Goal: Task Accomplishment & Management: Manage account settings

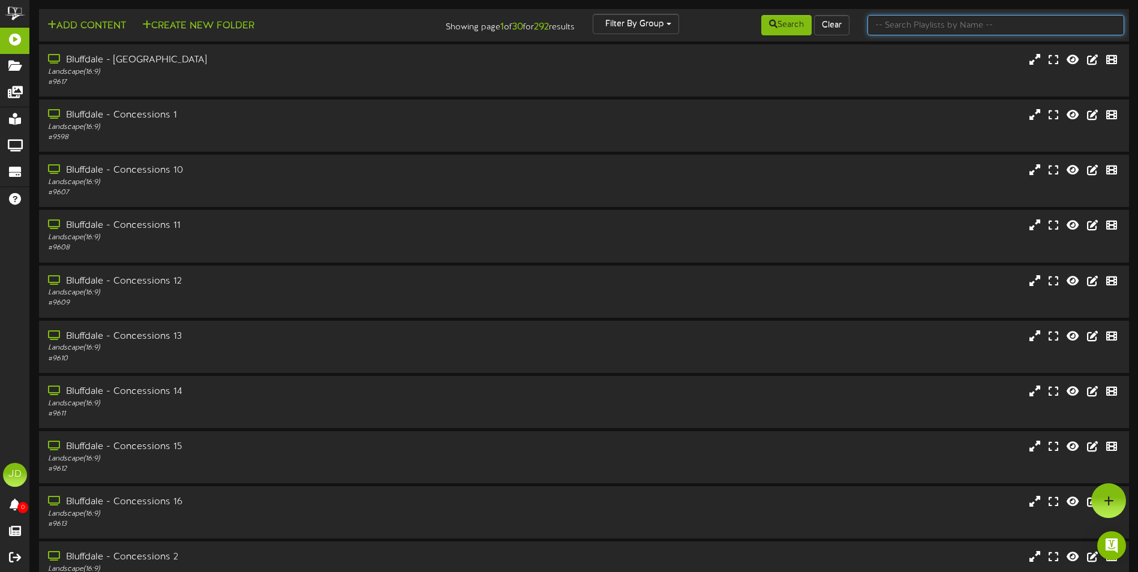
click at [912, 26] on input "text" at bounding box center [996, 25] width 257 height 20
type input "surprise"
click at [800, 32] on button "Search" at bounding box center [786, 25] width 50 height 20
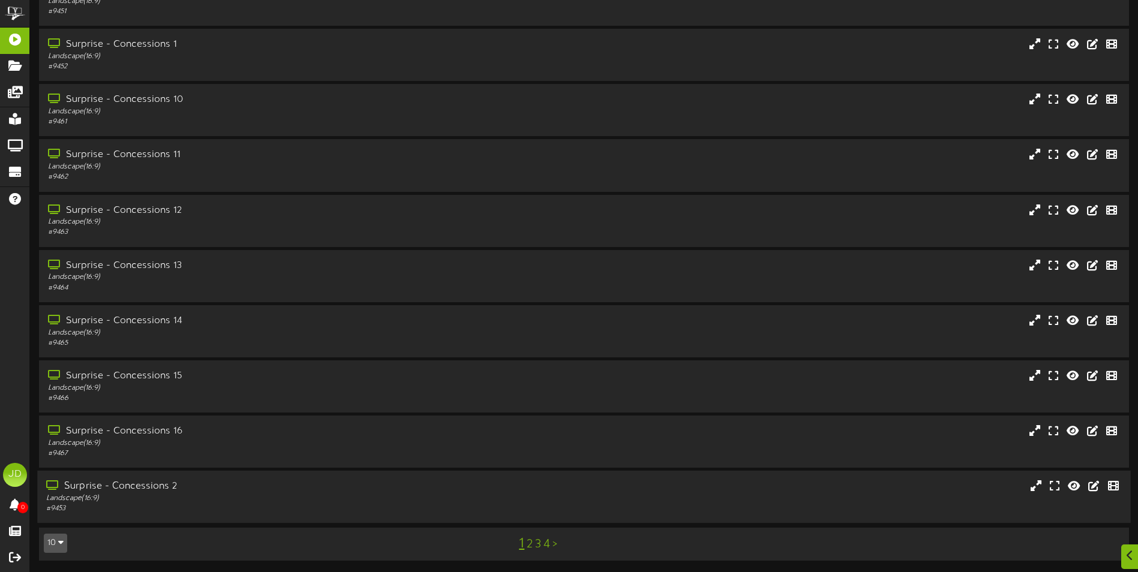
scroll to position [71, 0]
click at [536, 544] on link "3" at bounding box center [538, 544] width 6 height 13
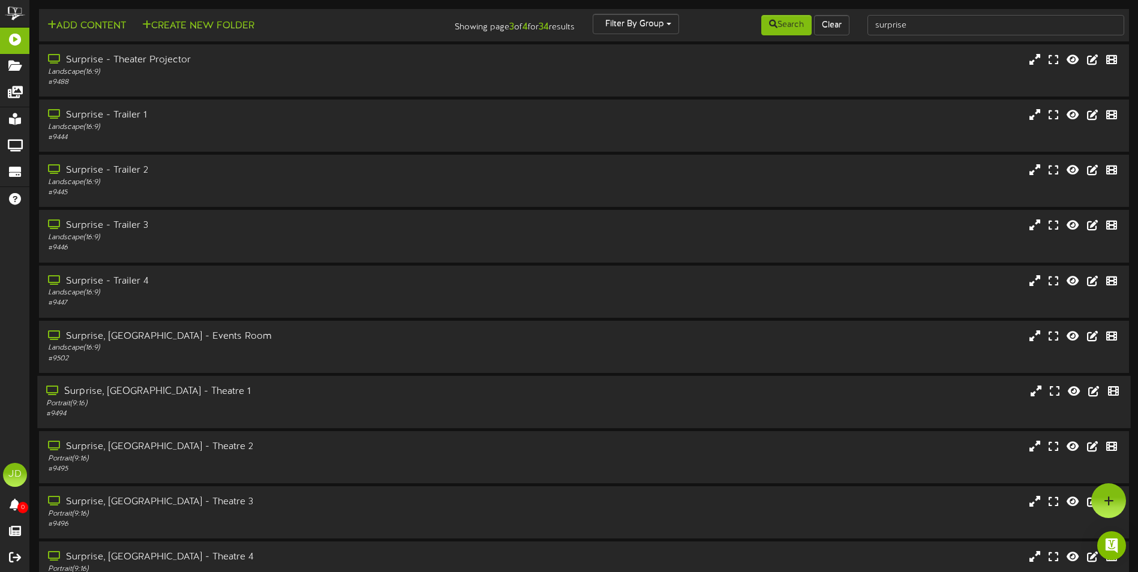
click at [220, 408] on div "Portrait ( 9:16 )" at bounding box center [264, 404] width 437 height 10
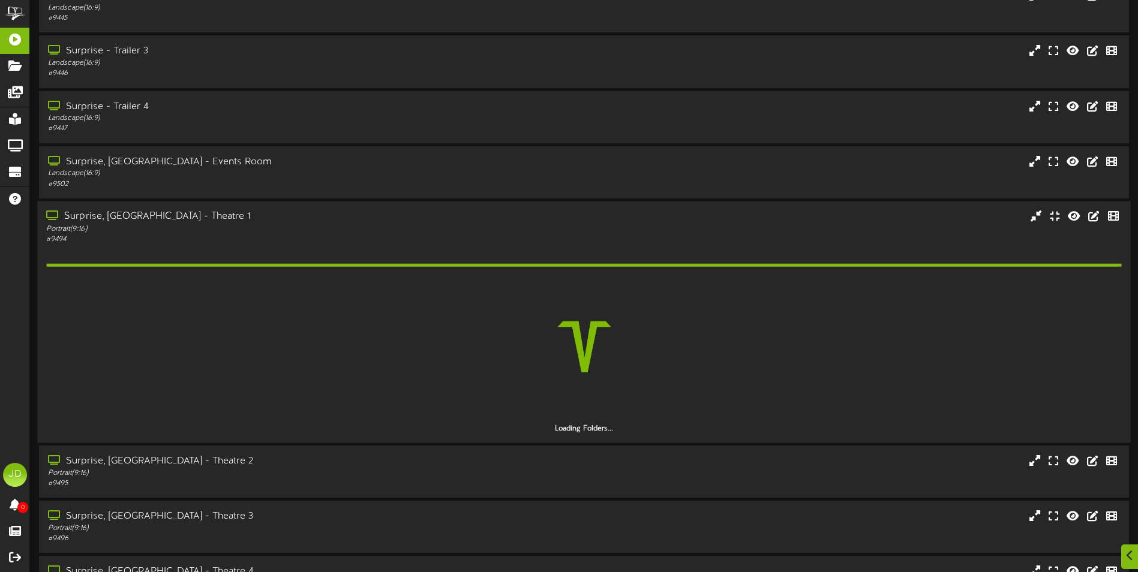
scroll to position [260, 0]
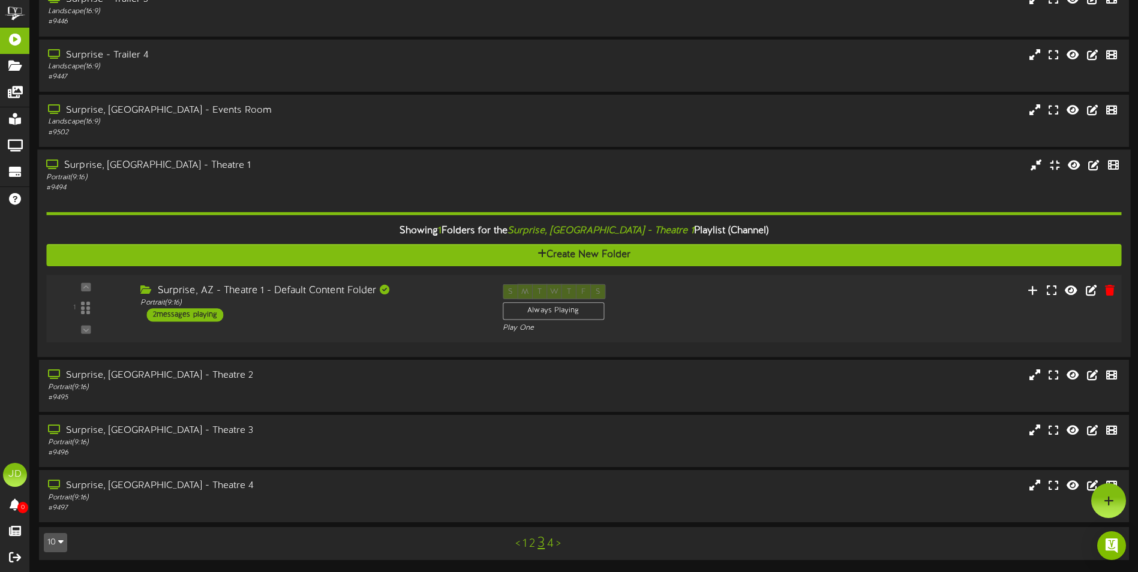
click at [399, 322] on div "Surprise, AZ - Theatre 1 - Default Content Folder Portrait ( 9:16 ) 2 messages …" at bounding box center [312, 303] width 362 height 38
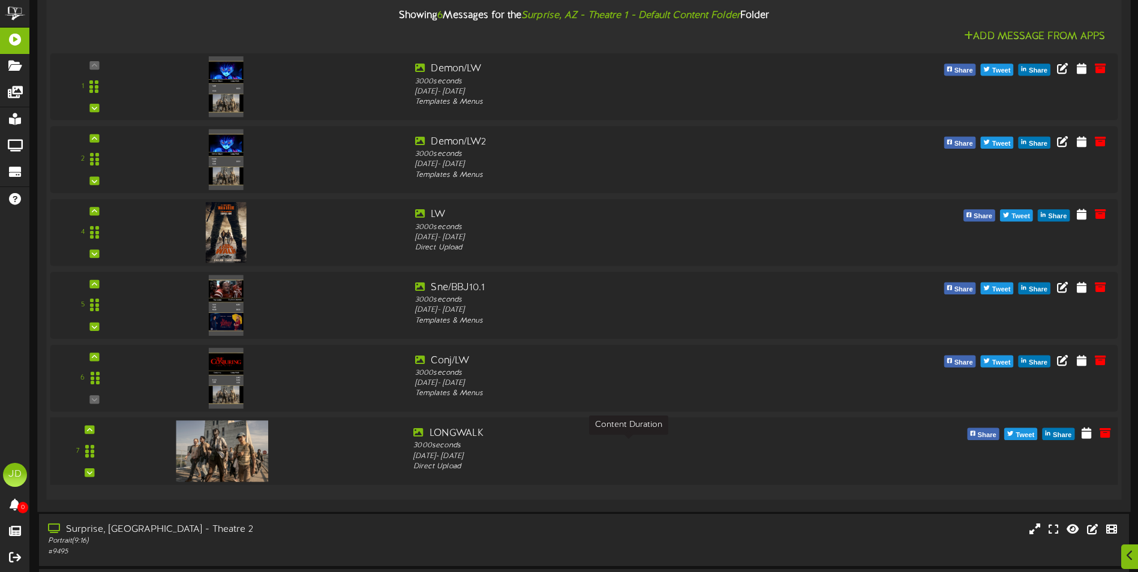
scroll to position [583, 0]
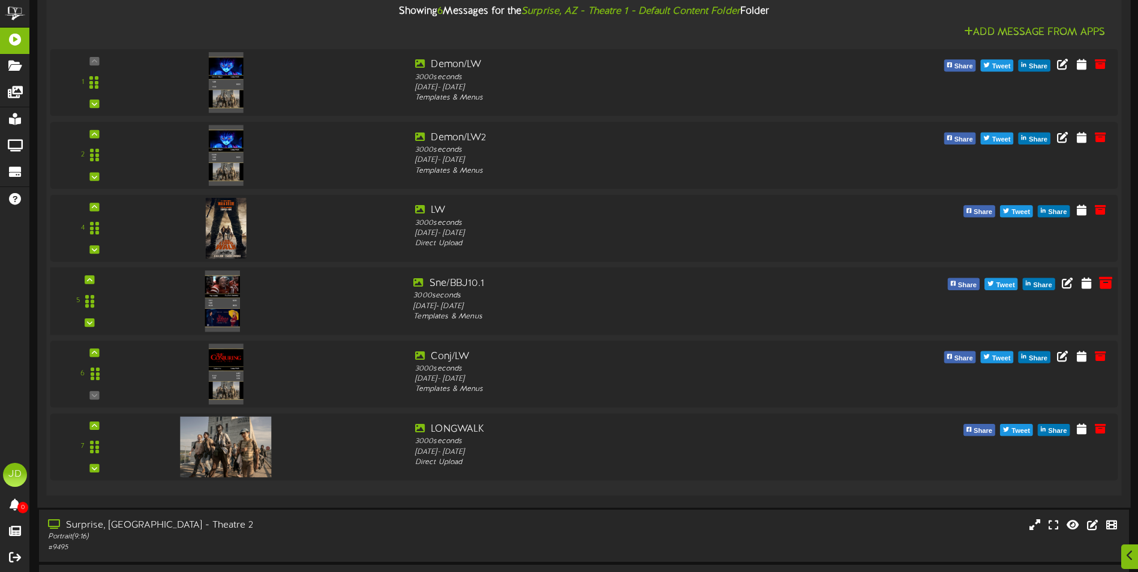
click at [1106, 287] on icon at bounding box center [1105, 282] width 13 height 13
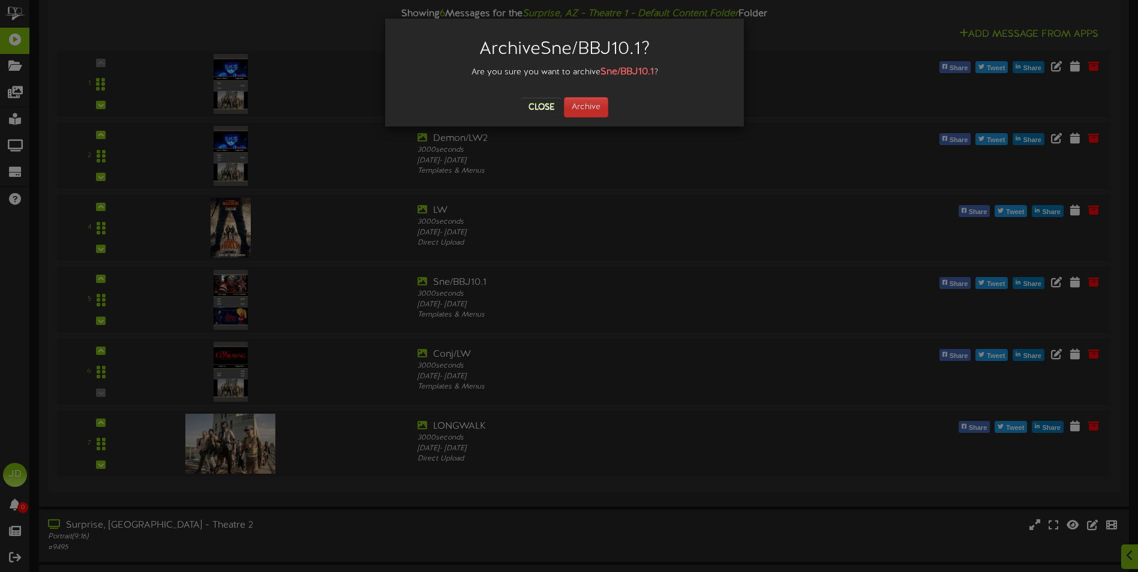
click at [590, 116] on div "Archive Sne/BBJ10.1 ? Are you sure you want to archive Sne/BBJ10.1 ? Close Arch…" at bounding box center [564, 73] width 359 height 108
click at [592, 109] on button "Archive" at bounding box center [586, 107] width 44 height 20
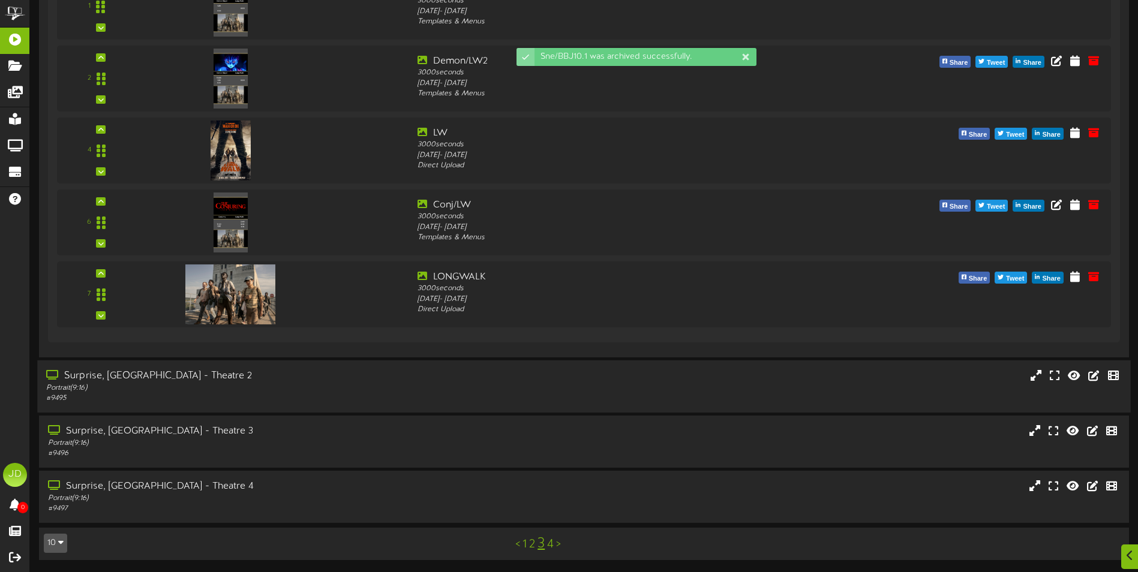
click at [251, 388] on div "Portrait ( 9:16 )" at bounding box center [264, 388] width 437 height 10
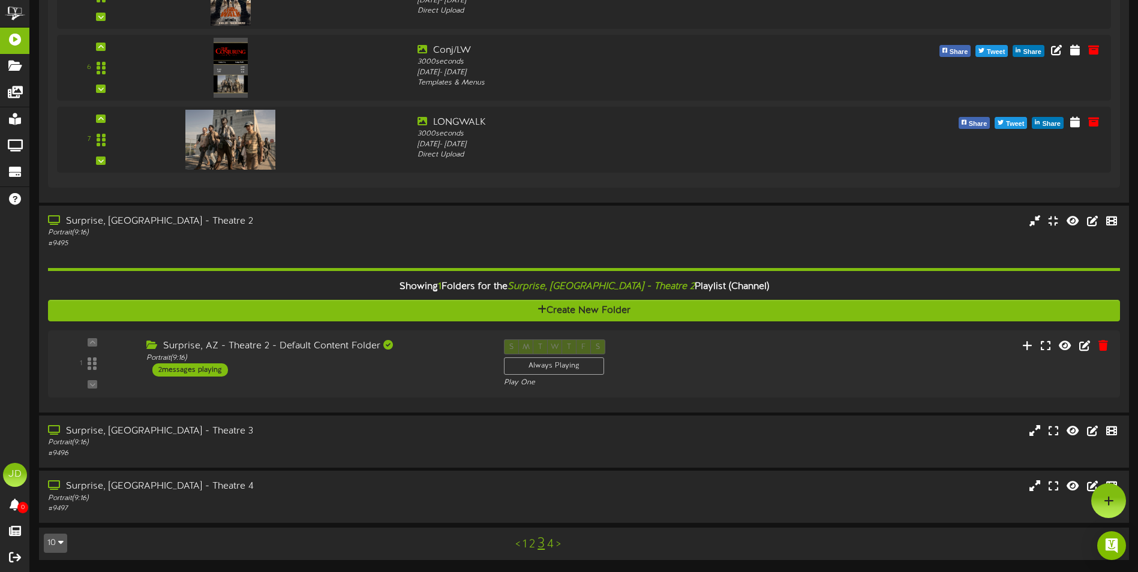
scroll to position [815, 0]
click at [421, 367] on div "Surprise, AZ - Theatre 2 - Default Content Folder Portrait ( 9:16 ) 2 messages …" at bounding box center [312, 359] width 362 height 38
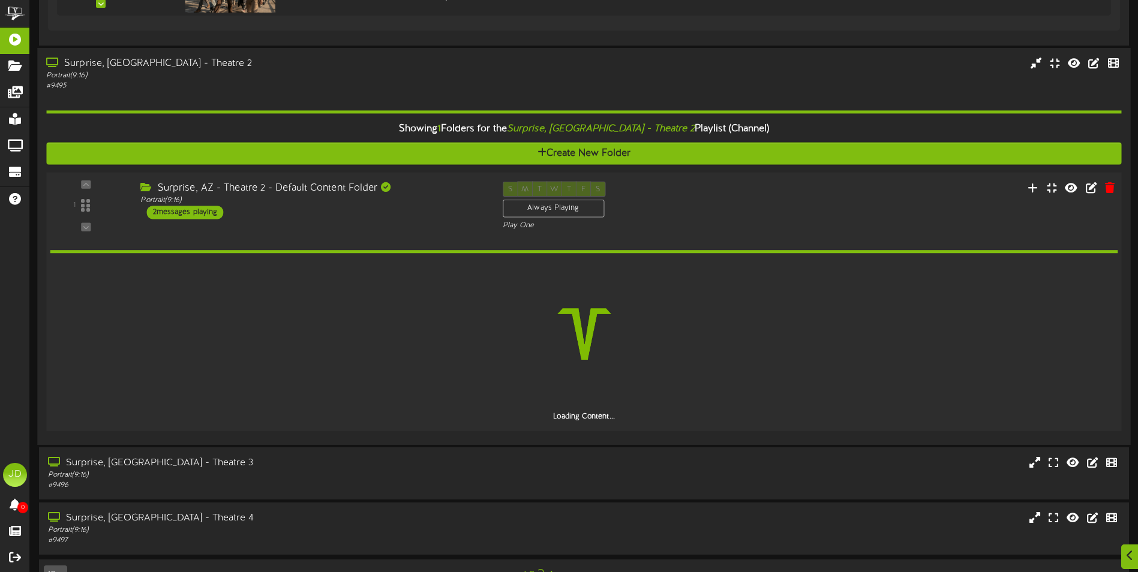
scroll to position [1004, 0]
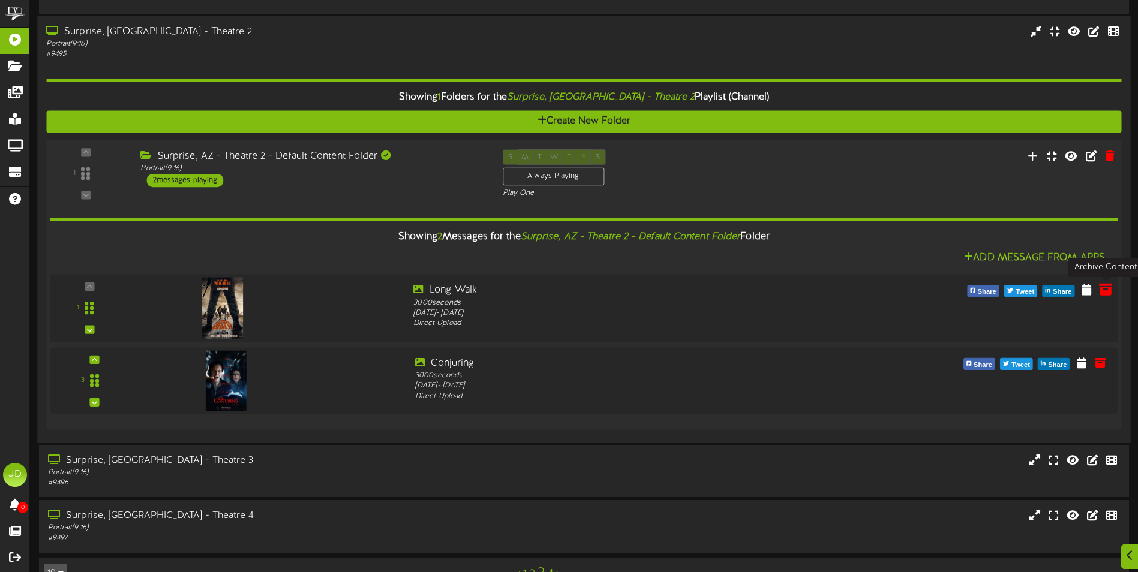
click at [1103, 291] on icon at bounding box center [1105, 289] width 13 height 13
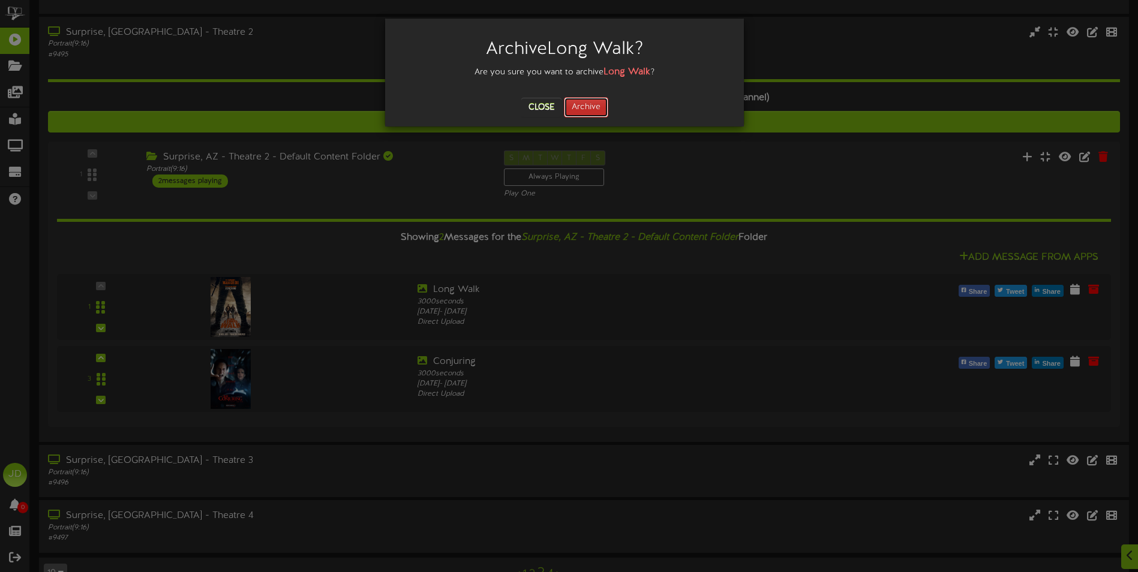
click at [592, 109] on button "Archive" at bounding box center [586, 107] width 44 height 20
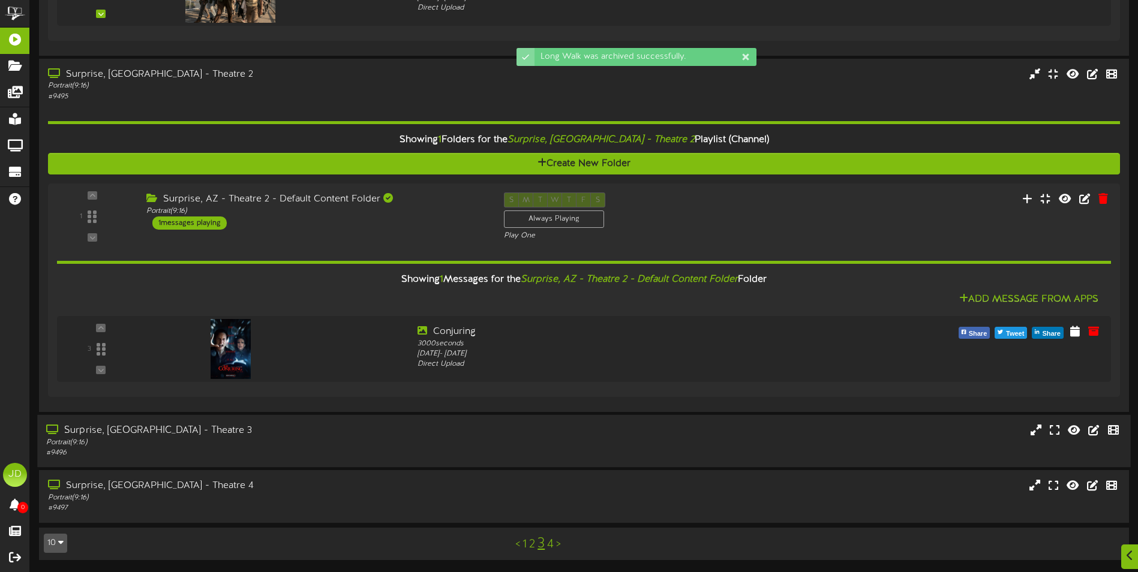
drag, startPoint x: 295, startPoint y: 433, endPoint x: 300, endPoint y: 416, distance: 16.9
click at [296, 431] on div "Surprise, [GEOGRAPHIC_DATA] - Theatre 3" at bounding box center [264, 431] width 437 height 14
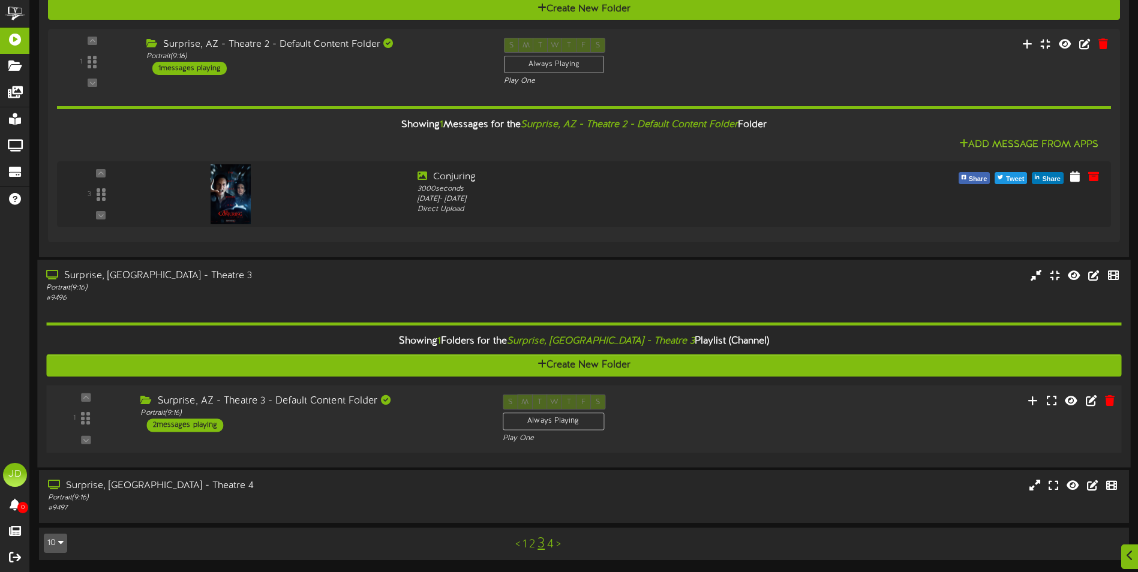
click at [387, 441] on div "1 ( 9:16" at bounding box center [584, 419] width 1086 height 49
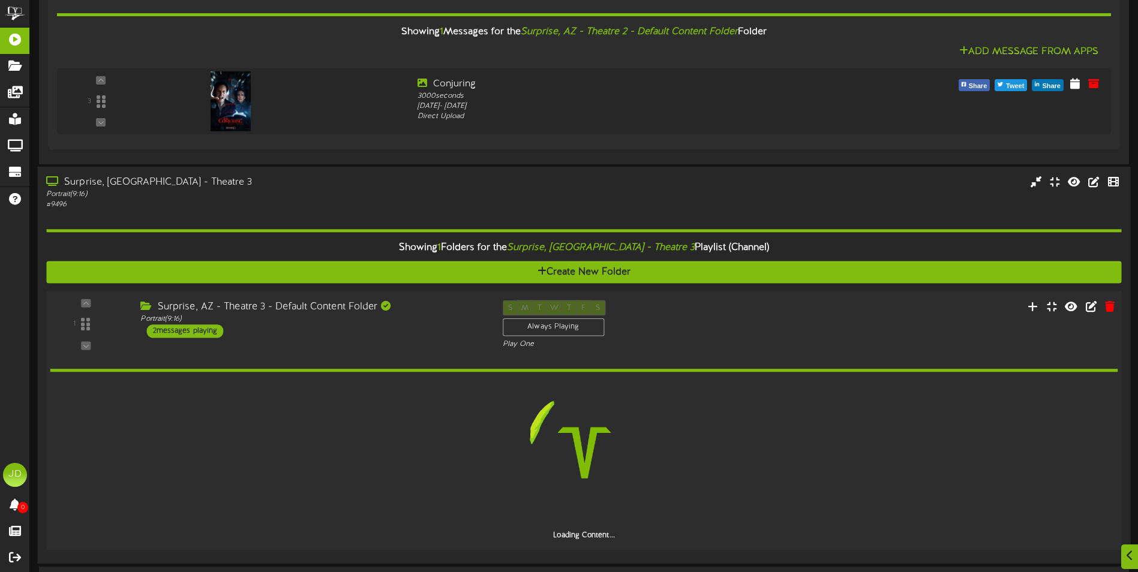
scroll to position [1306, 0]
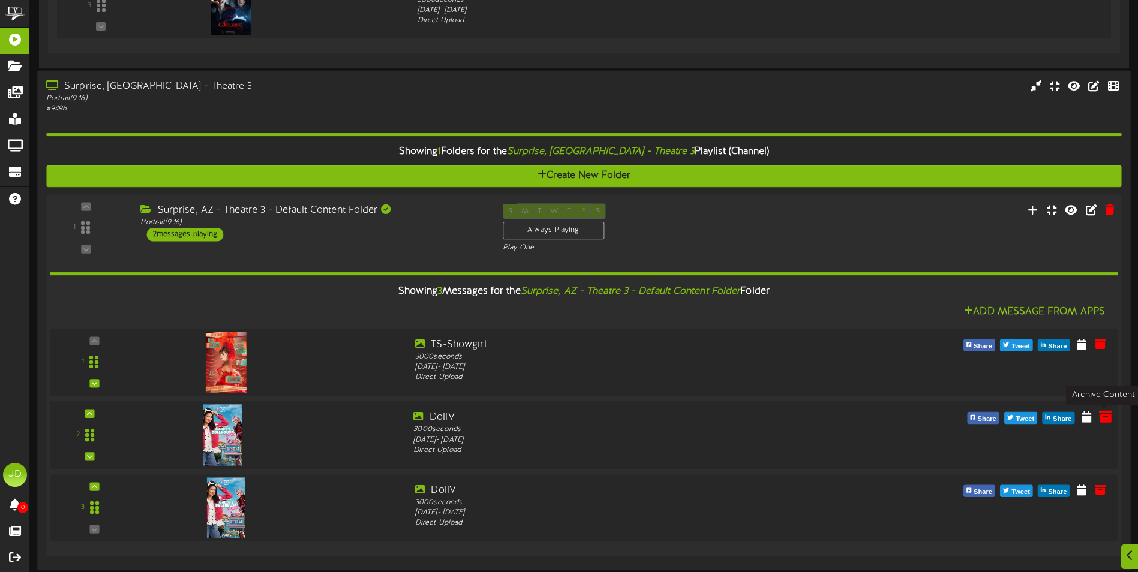
click at [1106, 419] on icon at bounding box center [1105, 416] width 13 height 13
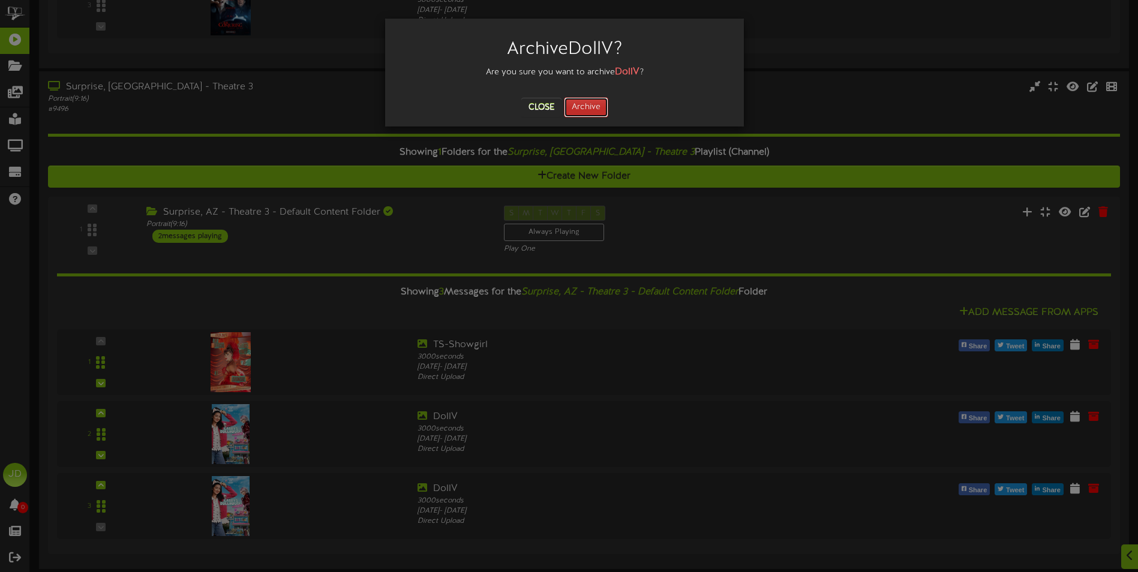
drag, startPoint x: 590, startPoint y: 104, endPoint x: 478, endPoint y: 103, distance: 111.6
click at [589, 104] on button "Archive" at bounding box center [586, 107] width 44 height 20
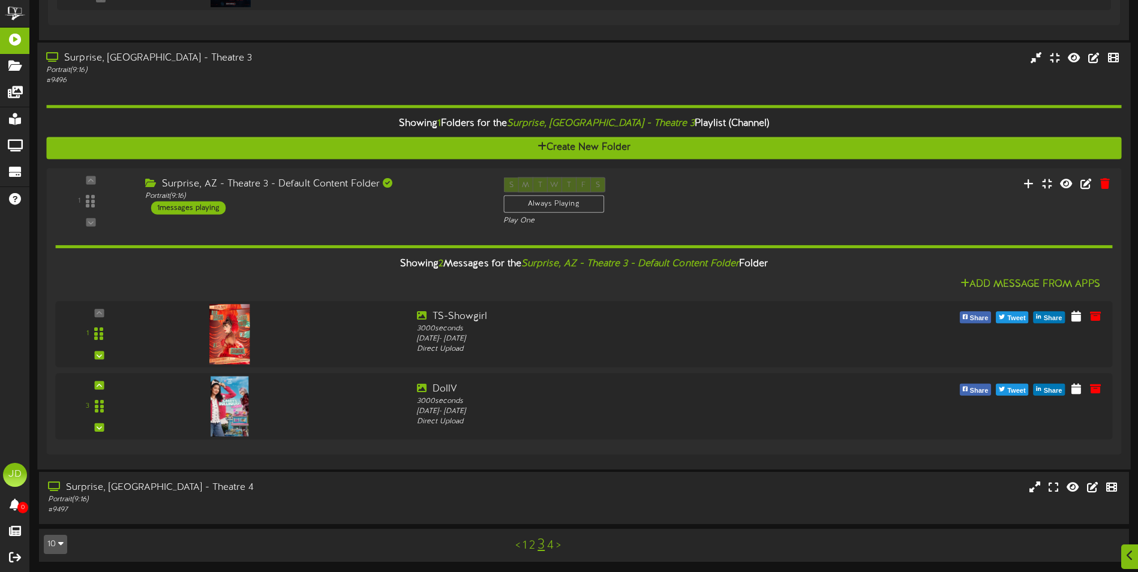
scroll to position [1336, 0]
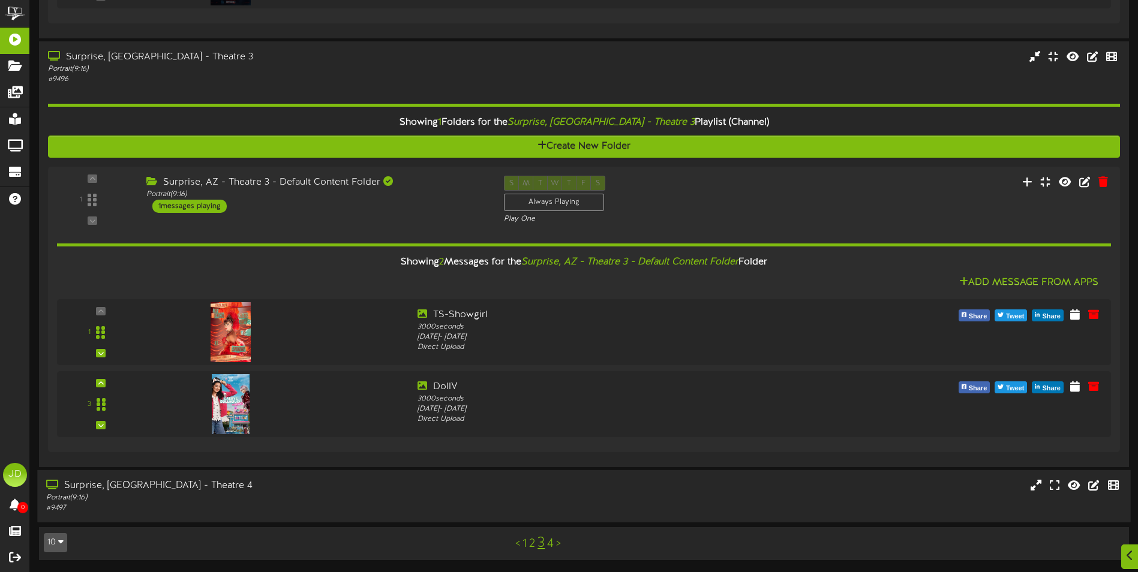
click at [352, 499] on div "Portrait ( 9:16 )" at bounding box center [264, 498] width 437 height 10
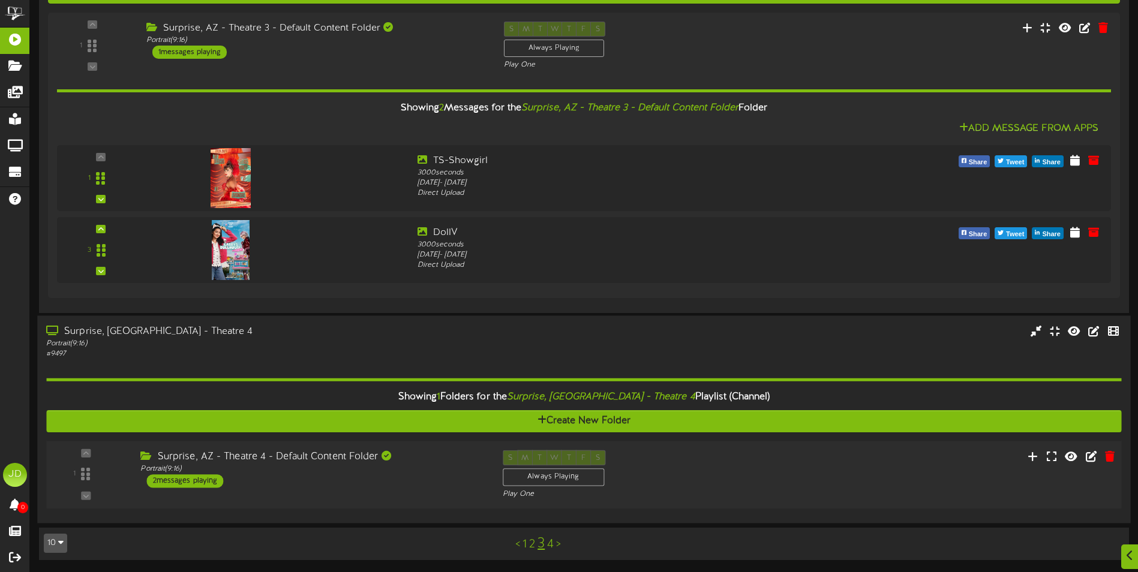
drag, startPoint x: 365, startPoint y: 482, endPoint x: 386, endPoint y: 479, distance: 21.3
click at [365, 482] on div "Surprise, AZ - Theatre 4 - Default Content Folder Portrait ( 9:16 ) 2 messages …" at bounding box center [312, 470] width 362 height 38
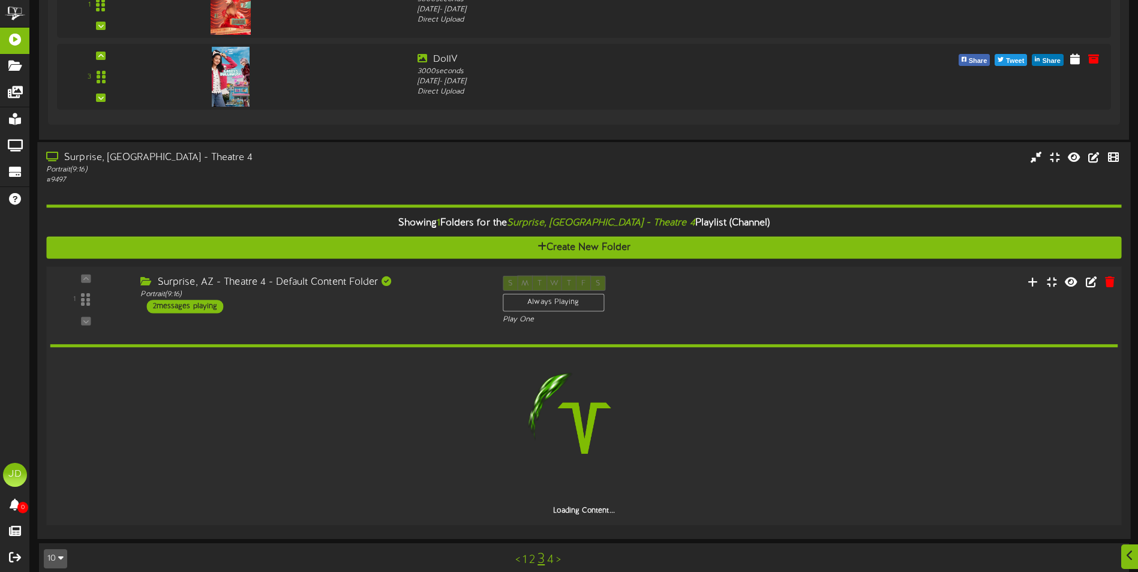
scroll to position [1675, 0]
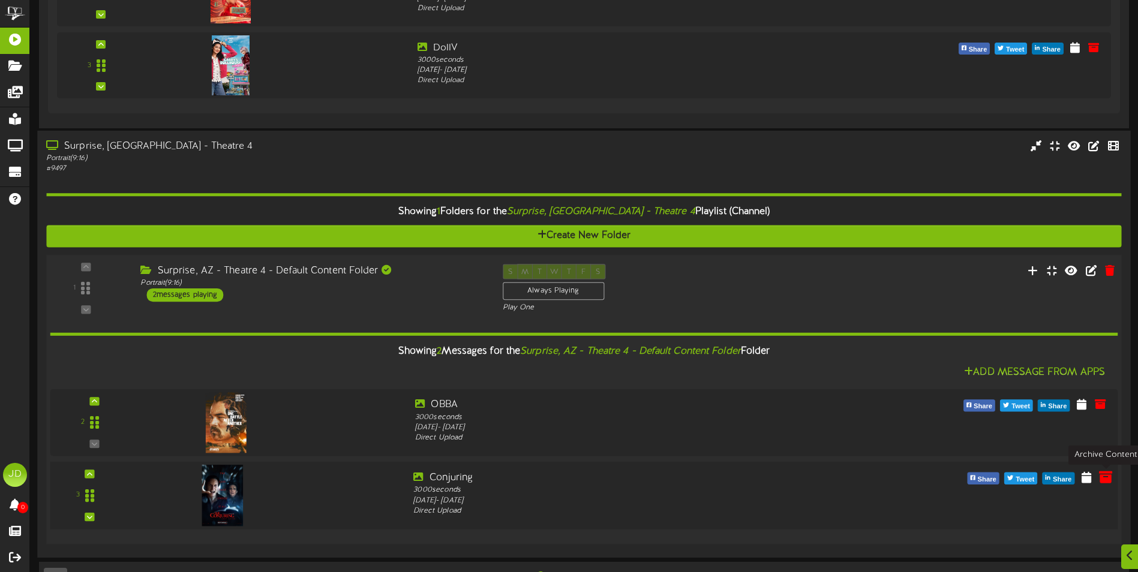
click at [1103, 476] on icon at bounding box center [1105, 476] width 13 height 13
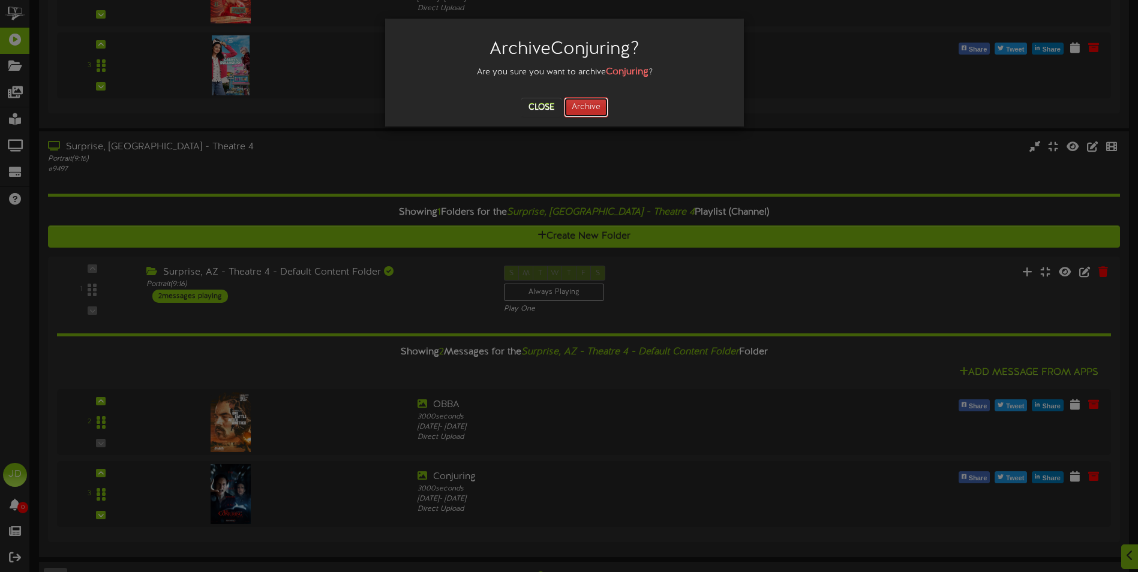
click at [592, 103] on button "Archive" at bounding box center [586, 107] width 44 height 20
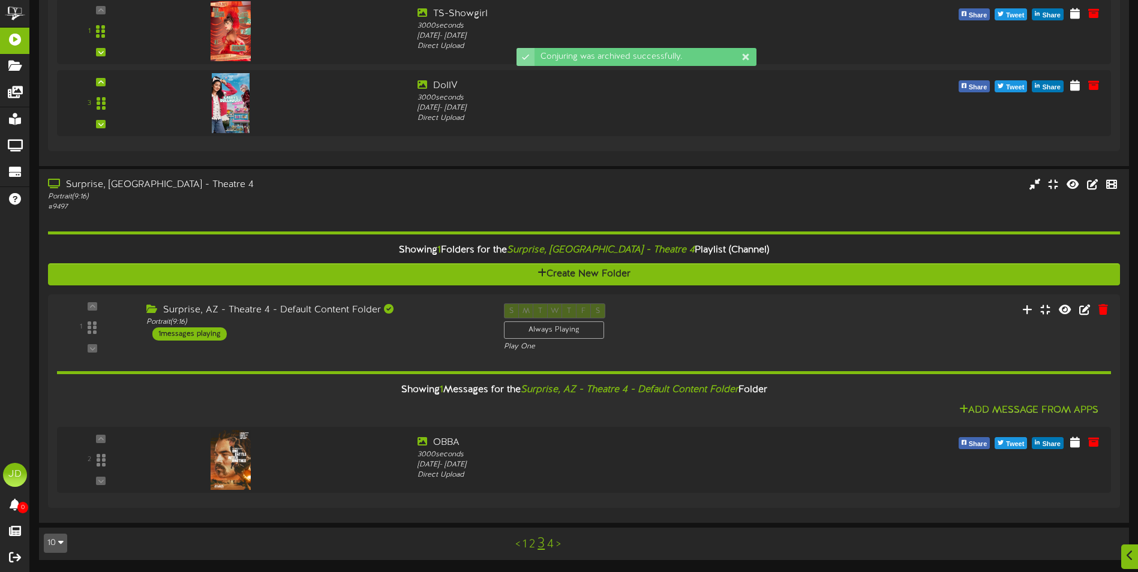
scroll to position [1637, 0]
click at [552, 544] on link "4" at bounding box center [550, 544] width 7 height 13
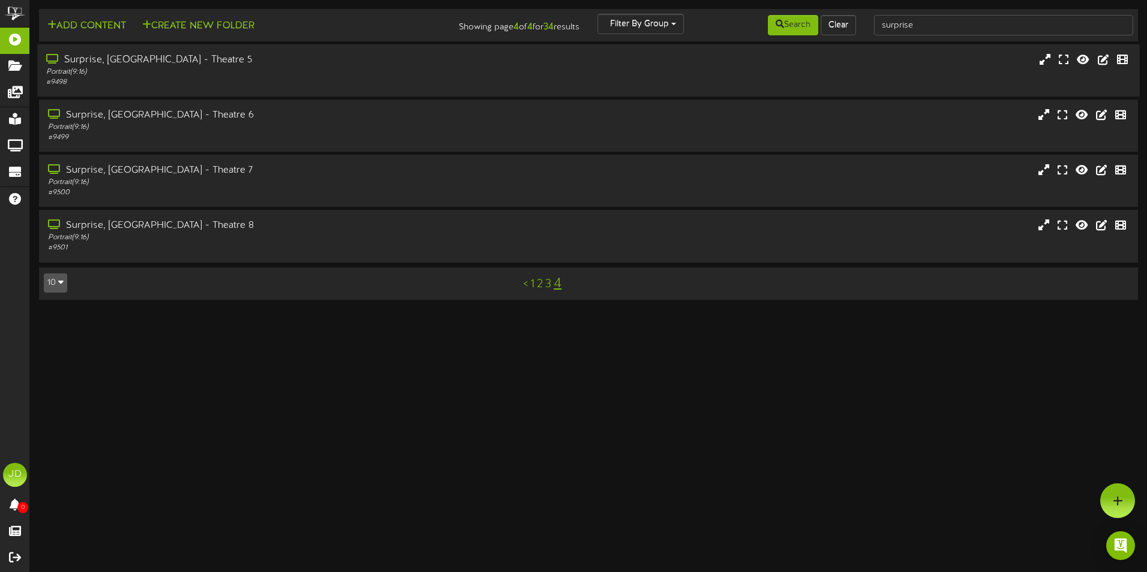
click at [260, 83] on div "# 9498" at bounding box center [267, 82] width 442 height 10
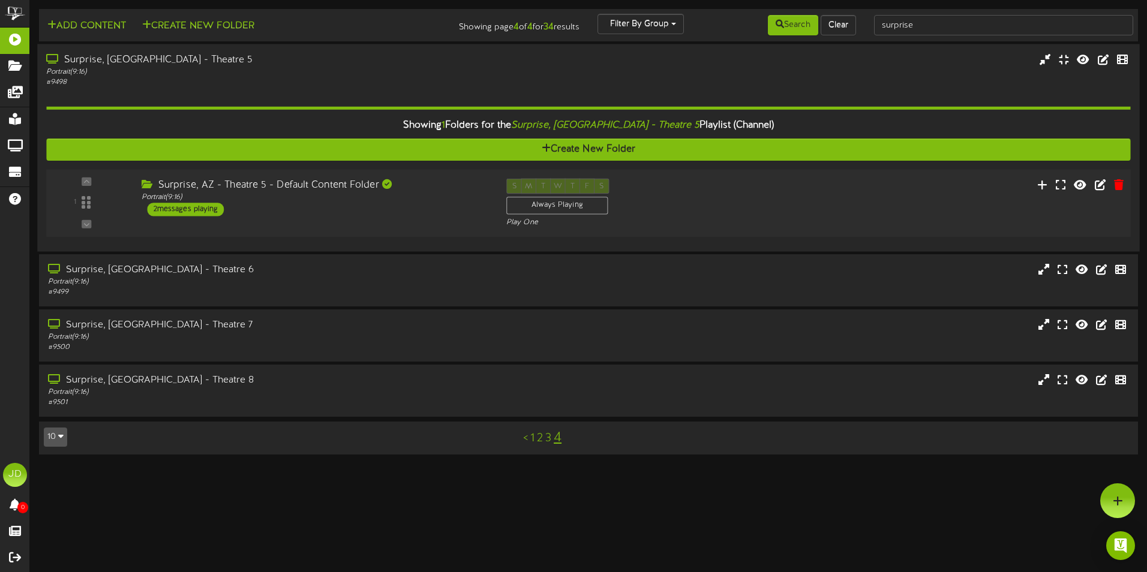
click at [428, 221] on div "1 ( 9:16" at bounding box center [588, 203] width 1095 height 49
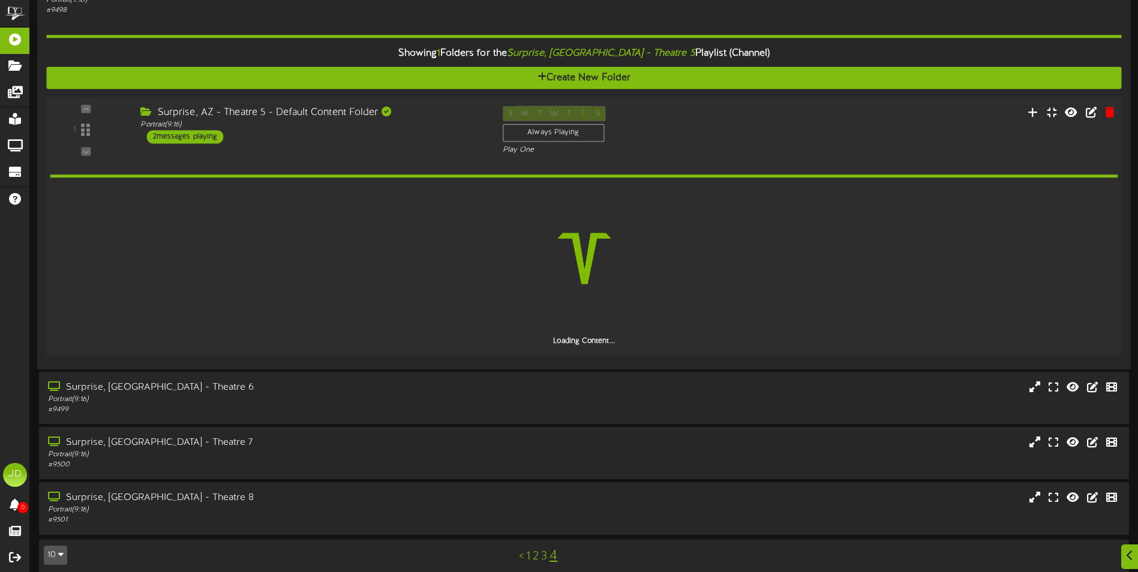
scroll to position [83, 0]
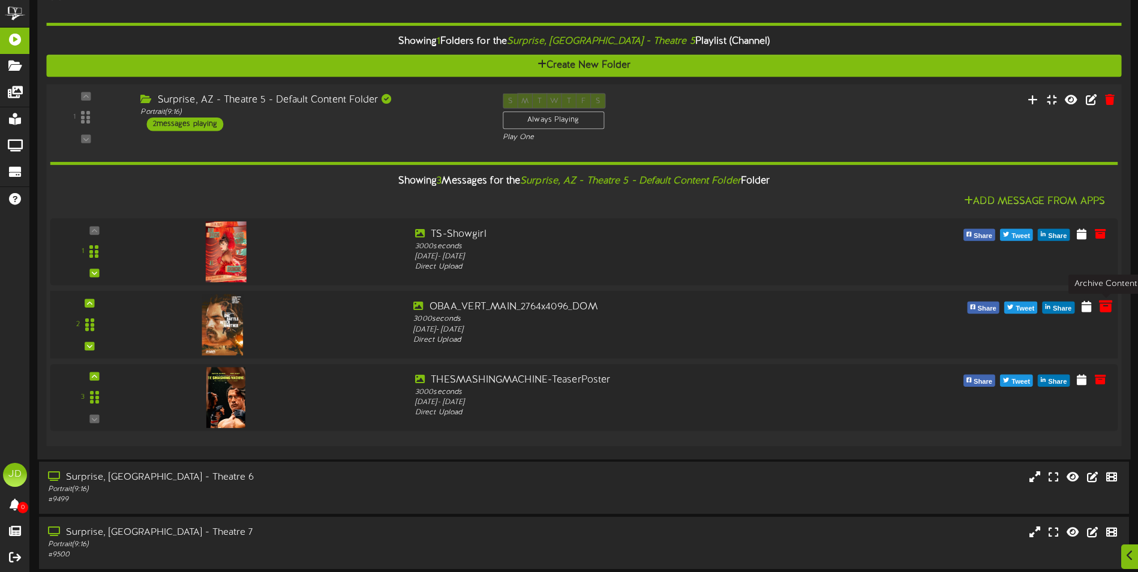
click at [1108, 308] on icon at bounding box center [1105, 305] width 13 height 13
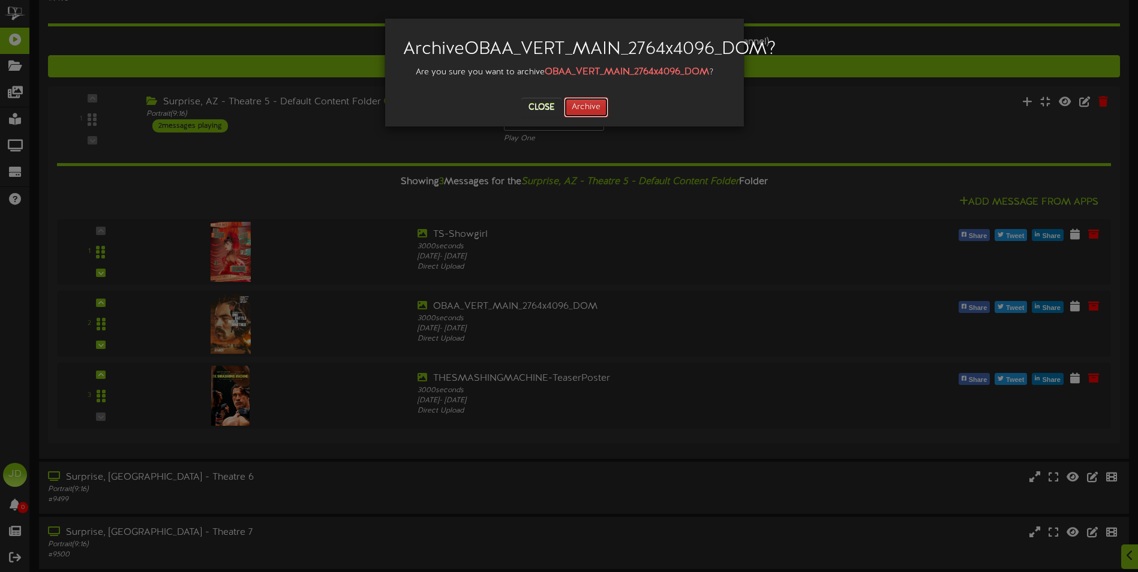
click at [599, 118] on button "Archive" at bounding box center [586, 107] width 44 height 20
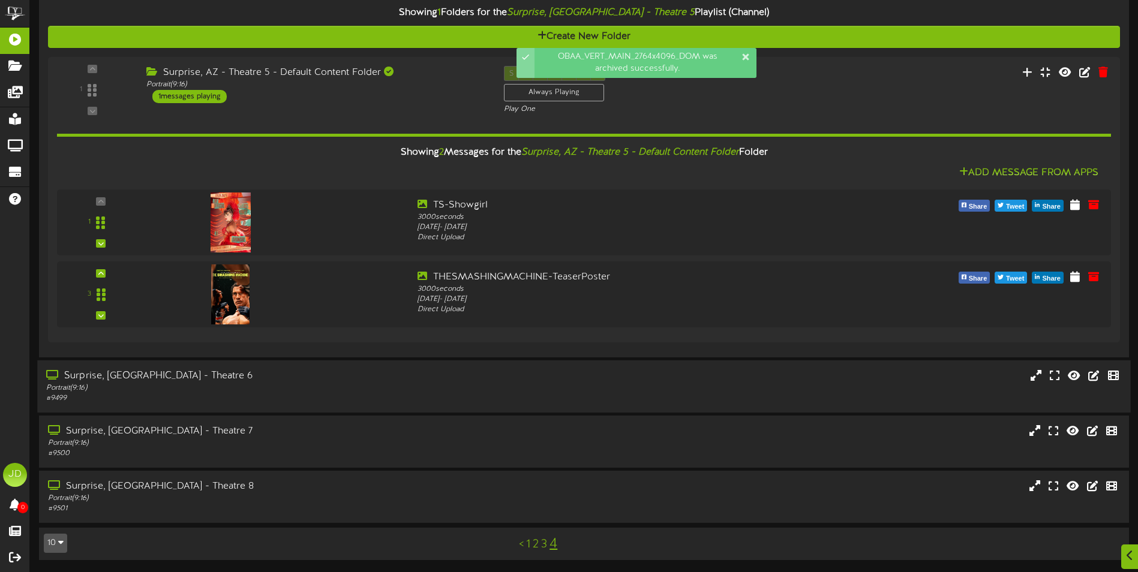
click at [378, 394] on div "# 9499" at bounding box center [264, 399] width 437 height 10
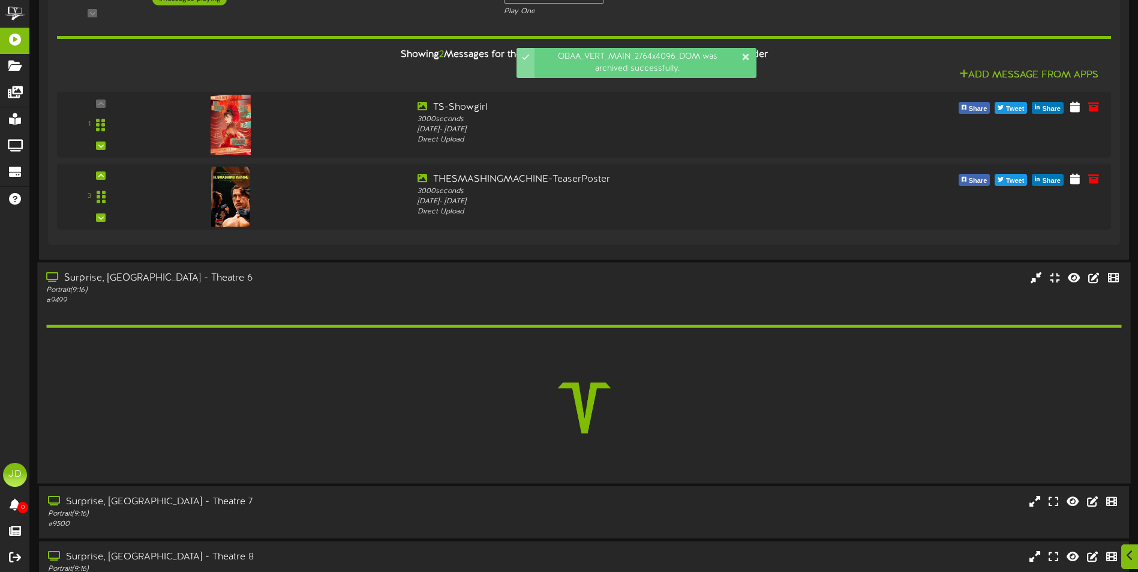
scroll to position [302, 0]
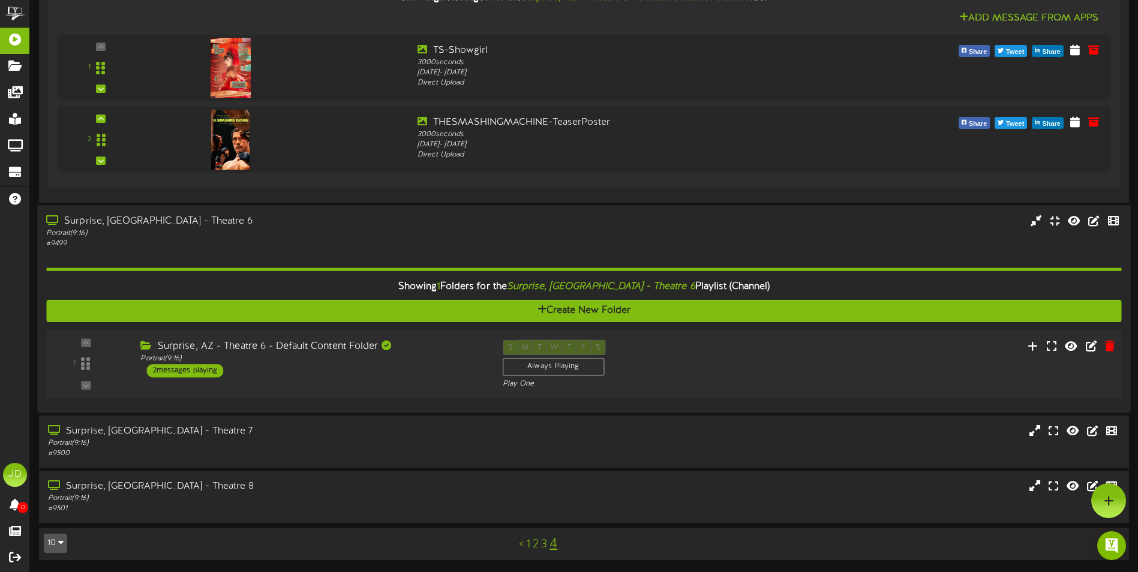
click at [434, 374] on div "Surprise, AZ - Theatre 6 - Default Content Folder Portrait ( 9:16 ) 2 messages …" at bounding box center [312, 359] width 362 height 38
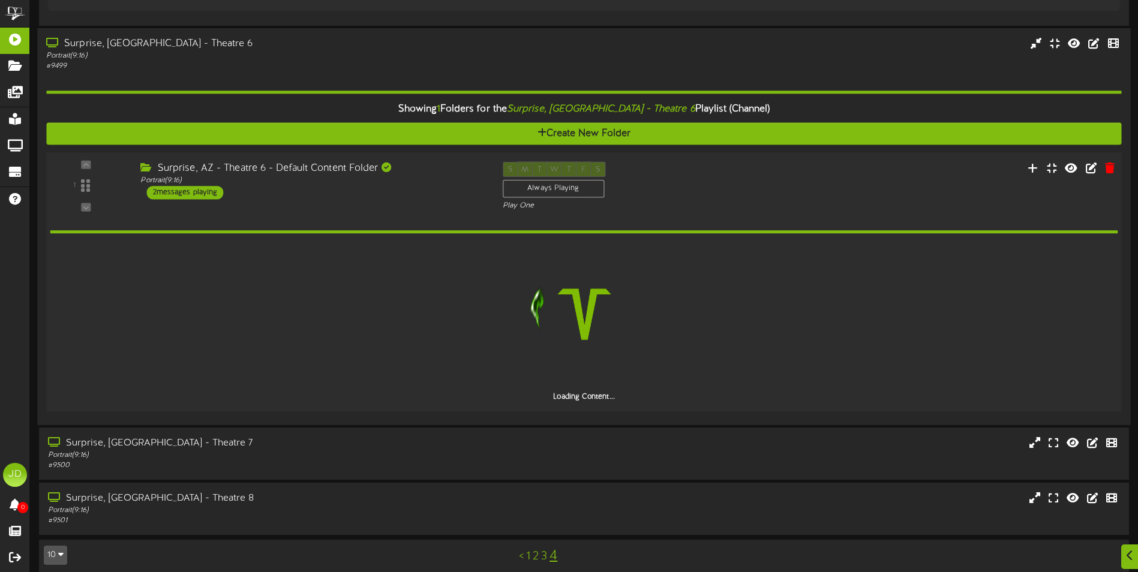
scroll to position [457, 0]
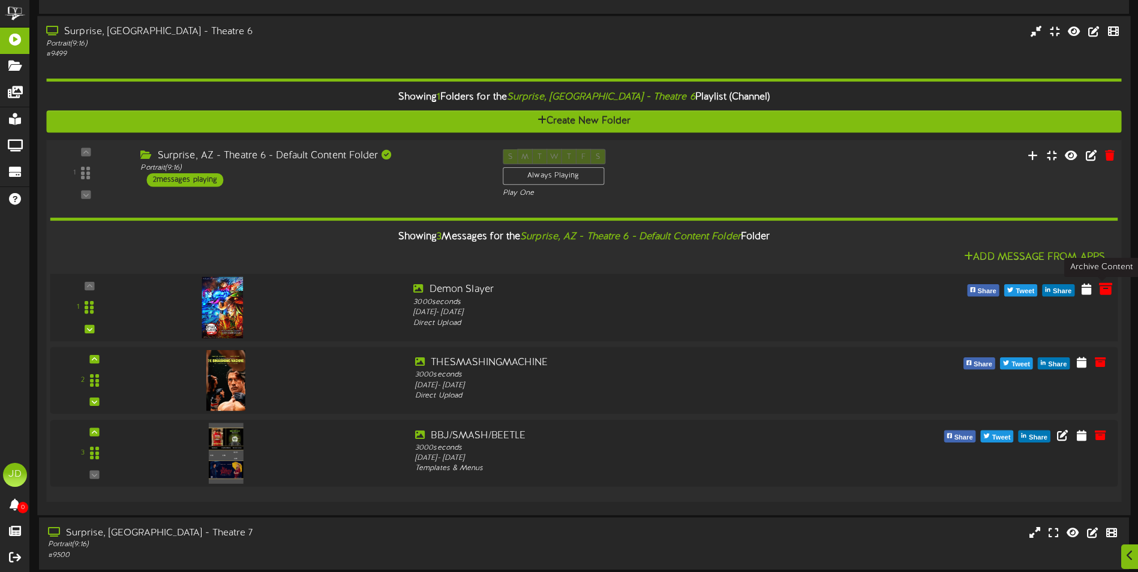
click at [1102, 290] on icon at bounding box center [1105, 288] width 13 height 13
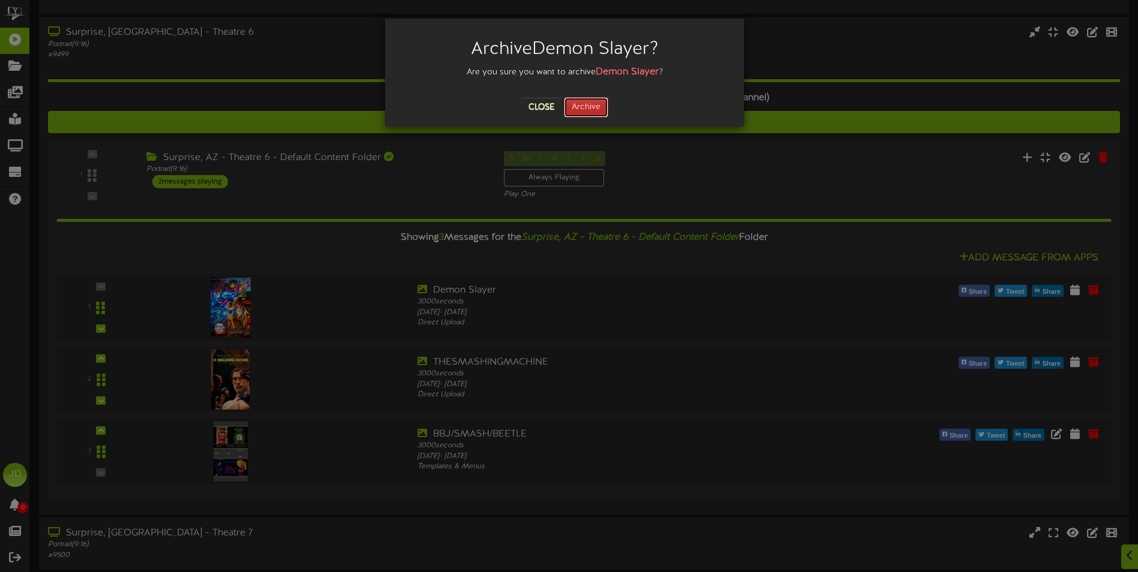
click at [595, 104] on button "Archive" at bounding box center [586, 107] width 44 height 20
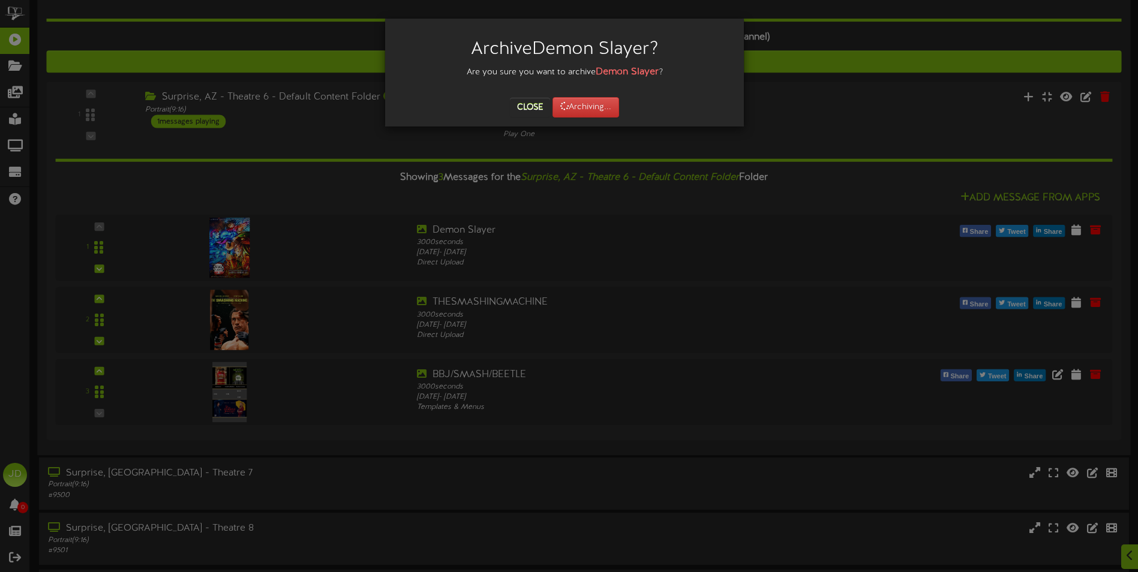
scroll to position [457, 0]
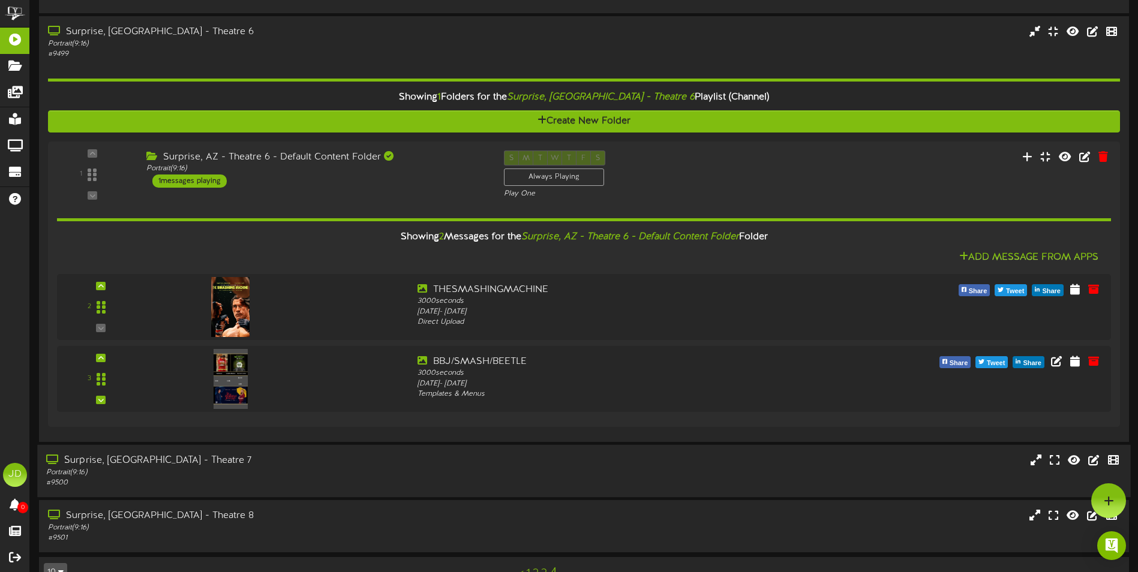
click at [322, 479] on div "# 9500" at bounding box center [264, 483] width 437 height 10
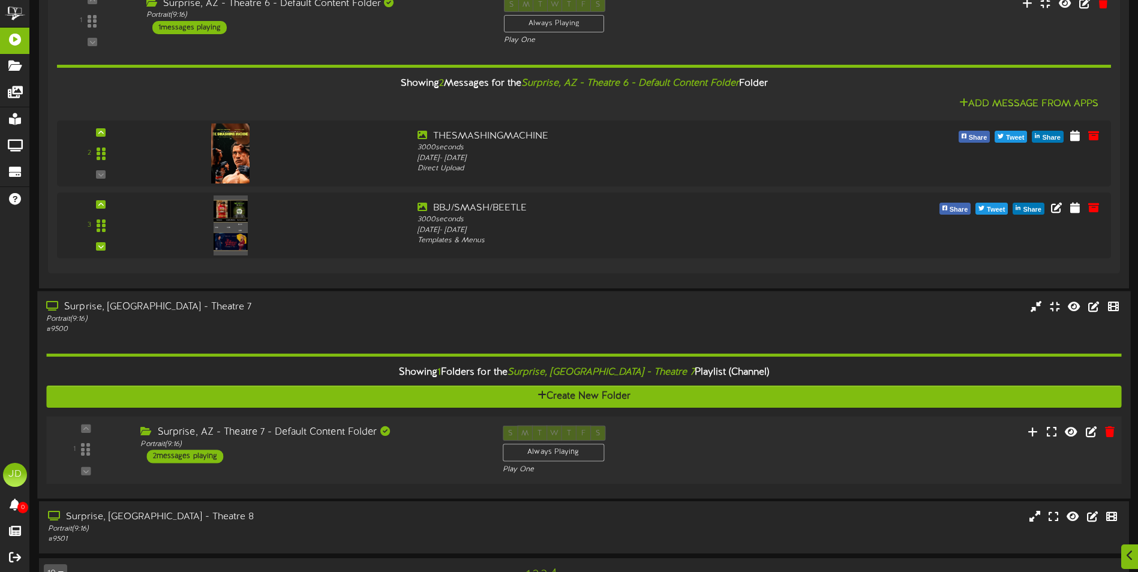
scroll to position [641, 0]
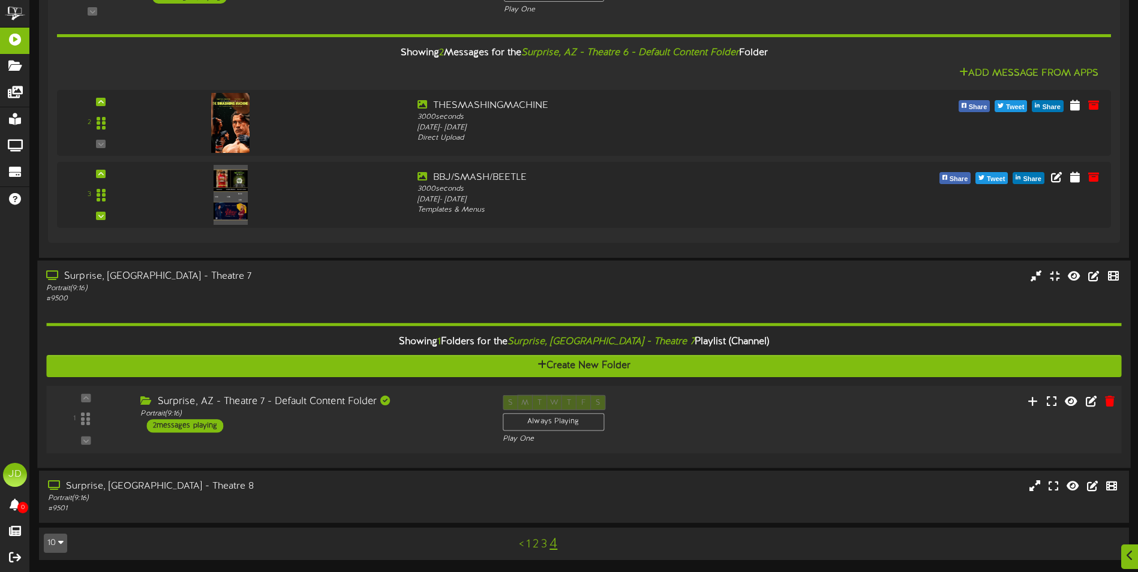
click at [432, 423] on div "Surprise, AZ - Theatre 7 - Default Content Folder Portrait ( 9:16 ) 2 messages …" at bounding box center [312, 414] width 362 height 38
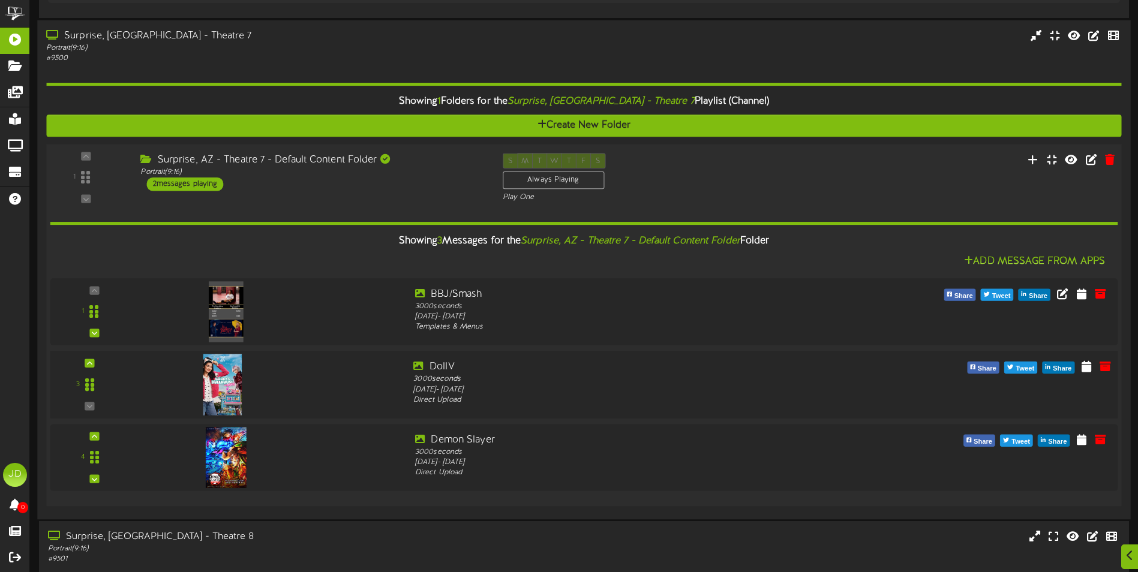
scroll to position [932, 0]
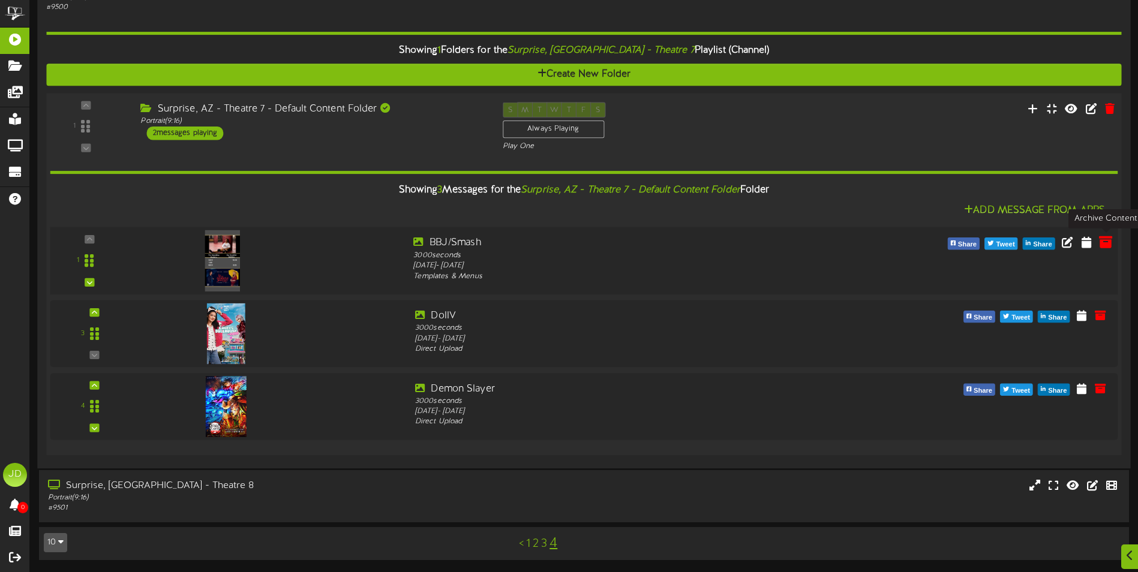
click at [1105, 239] on icon at bounding box center [1105, 241] width 13 height 13
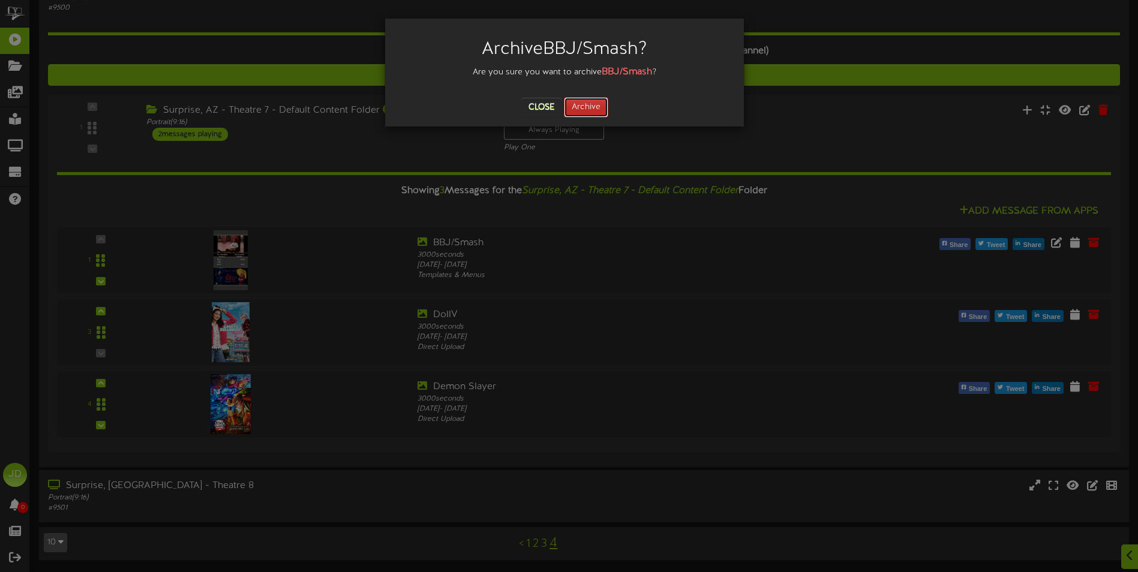
click at [607, 104] on button "Archive" at bounding box center [586, 107] width 44 height 20
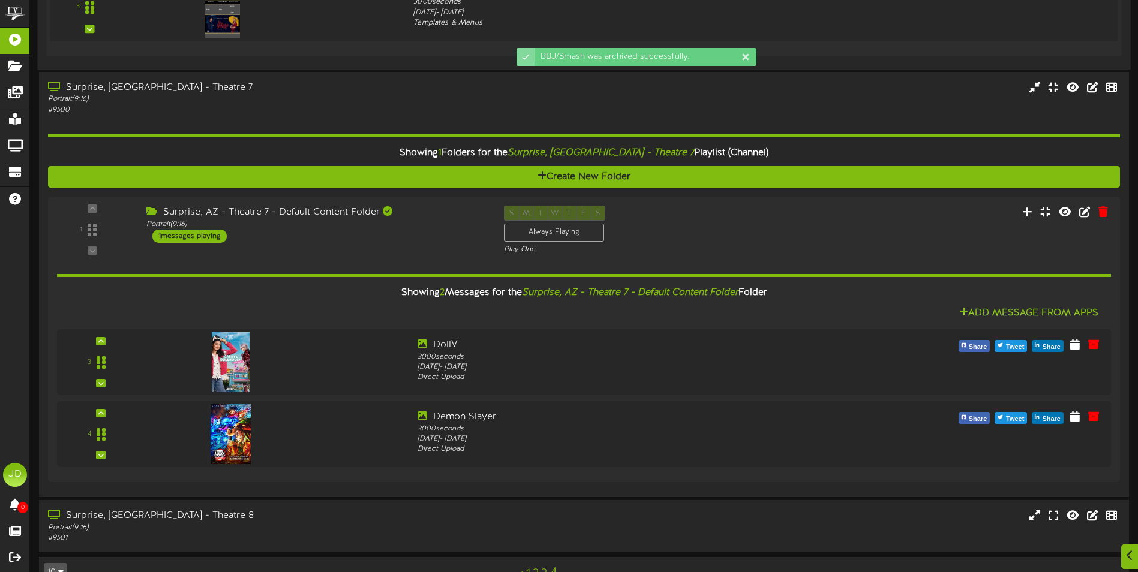
scroll to position [860, 0]
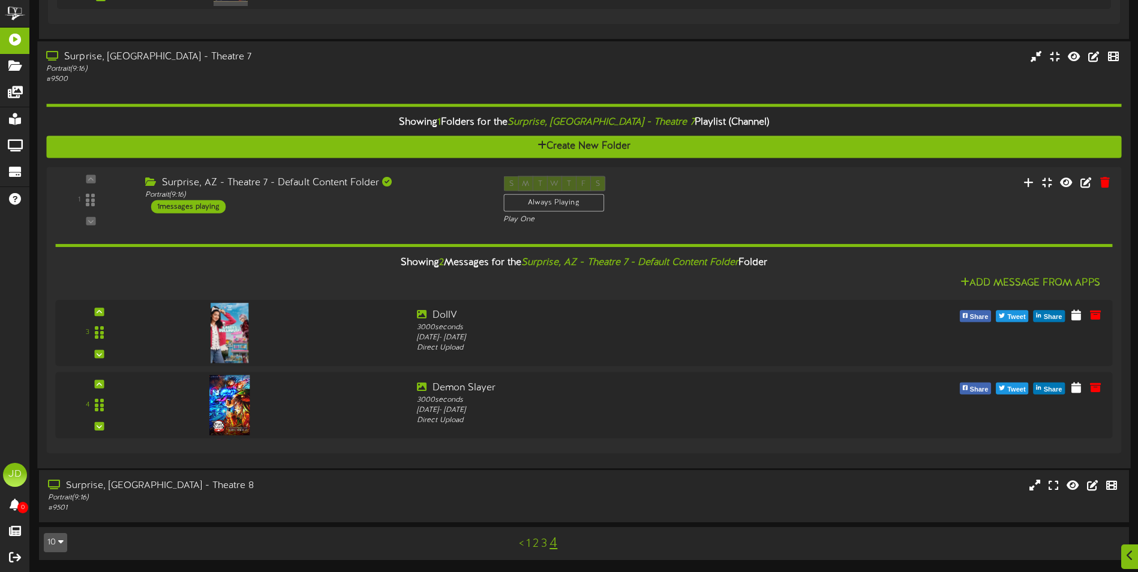
drag, startPoint x: 305, startPoint y: 510, endPoint x: 326, endPoint y: 466, distance: 48.6
click at [306, 510] on div "# 9501" at bounding box center [266, 508] width 436 height 10
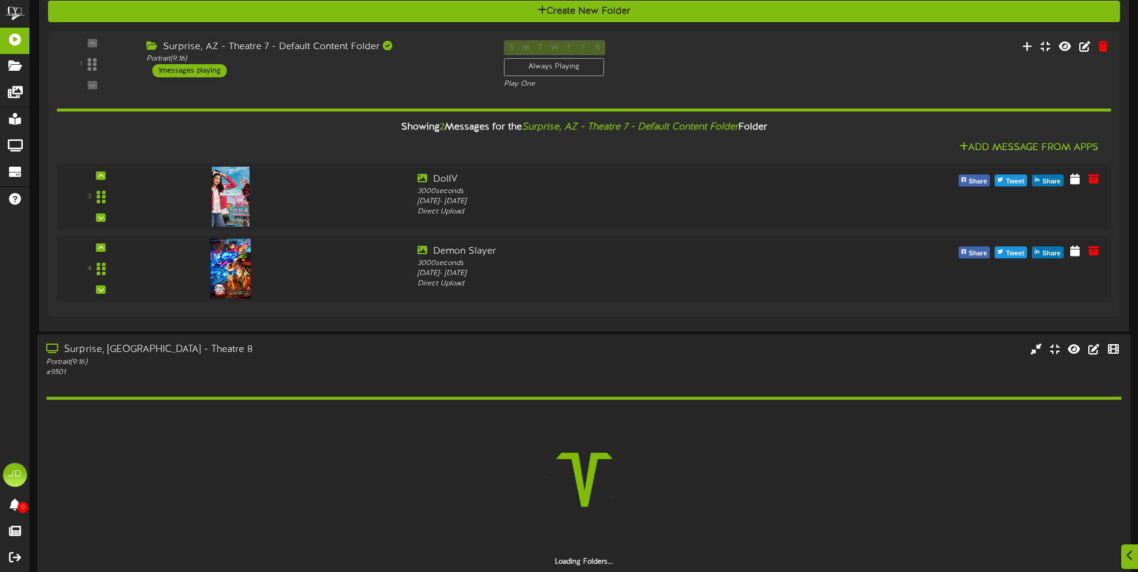
scroll to position [1049, 0]
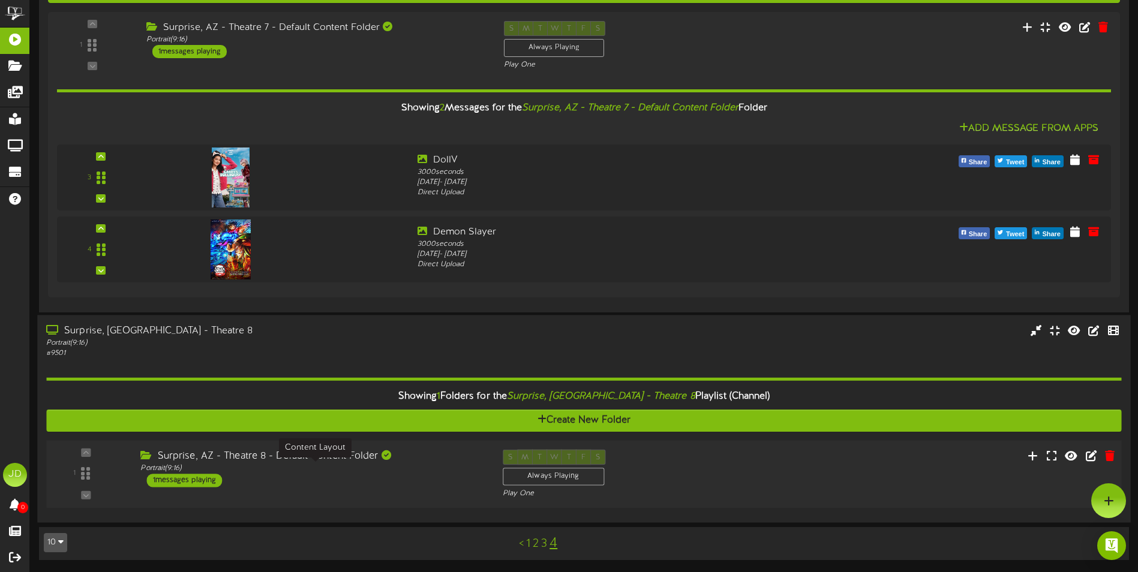
click at [415, 476] on div "Surprise, AZ - Theatre 8 - Default Content Folder Portrait ( 9:16 ) 1 messages …" at bounding box center [312, 469] width 362 height 38
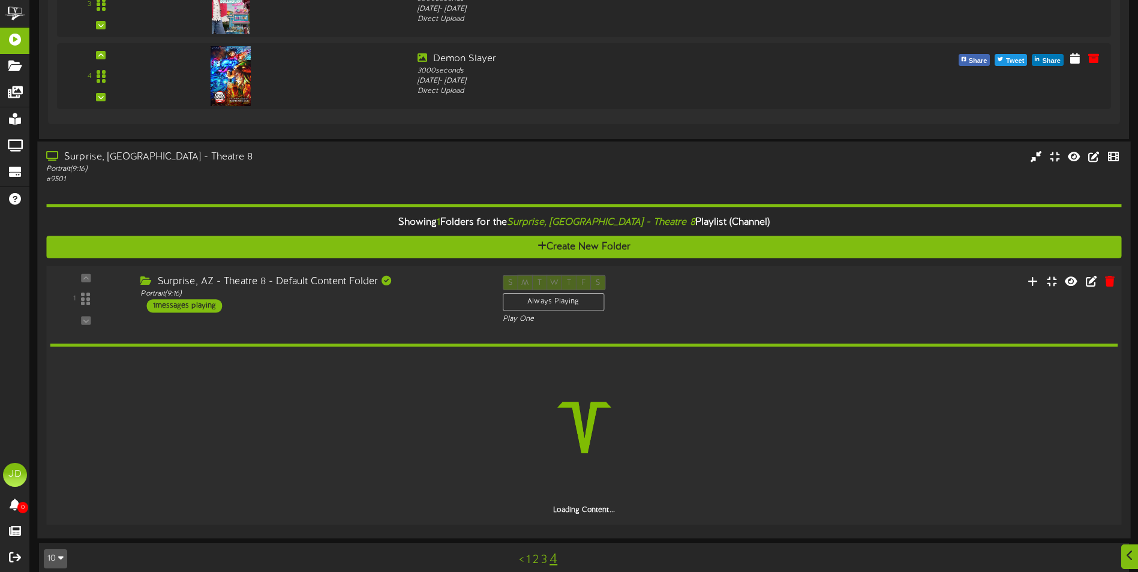
scroll to position [1162, 0]
